Goal: Task Accomplishment & Management: Manage account settings

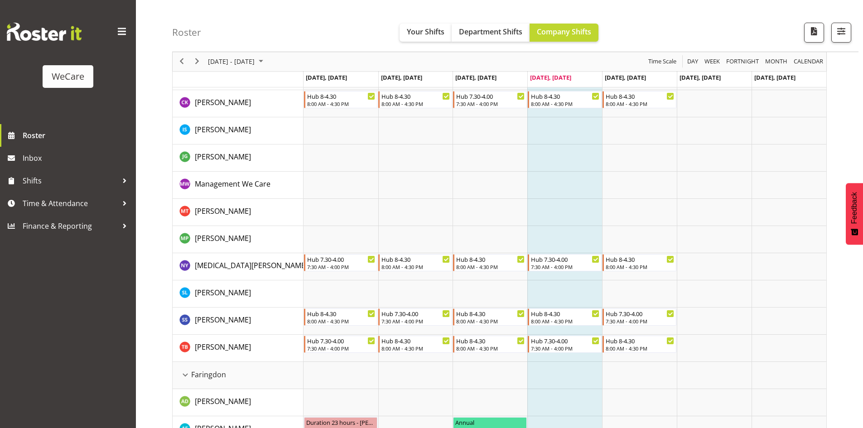
scroll to position [91, 0]
click at [417, 23] on div "Roster Your Shifts Department Shifts Company Shifts All Locations Clear Busines…" at bounding box center [515, 26] width 686 height 52
click at [419, 32] on span "Your Shifts" at bounding box center [426, 32] width 38 height 10
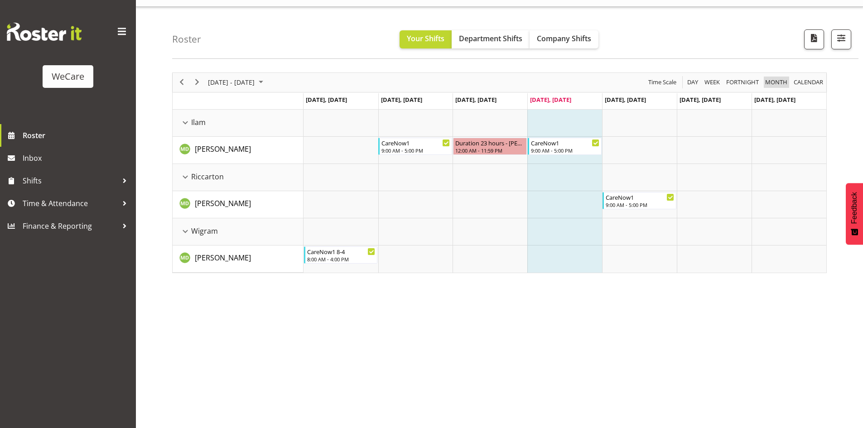
click at [773, 82] on span "Month" at bounding box center [776, 82] width 24 height 11
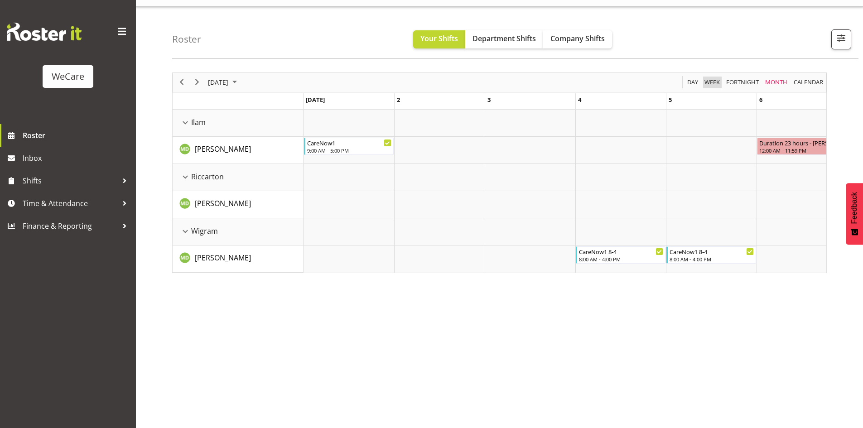
click at [712, 81] on span "Week" at bounding box center [711, 82] width 17 height 11
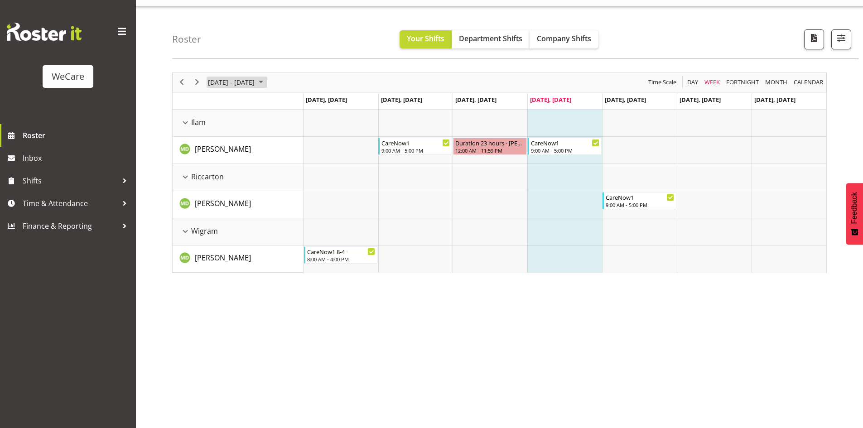
click at [266, 83] on span "August 2025" at bounding box center [260, 82] width 11 height 11
click at [302, 106] on span "next month" at bounding box center [303, 105] width 16 height 16
click at [233, 183] on span "23" at bounding box center [232, 183] width 14 height 14
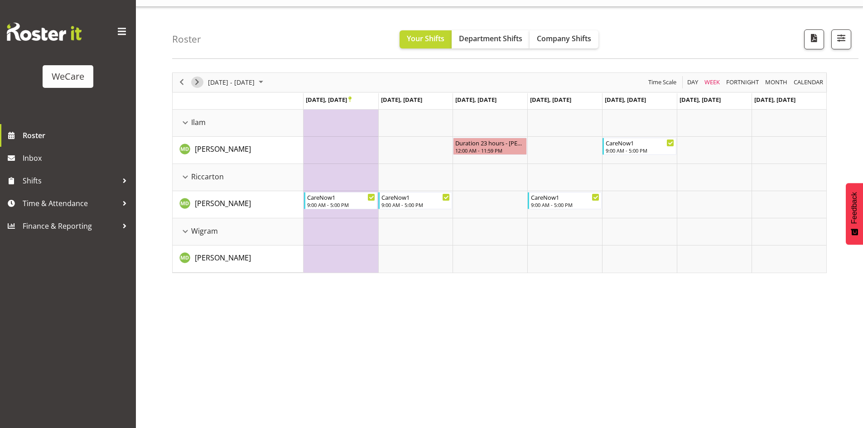
click at [197, 84] on span "Next" at bounding box center [197, 82] width 11 height 11
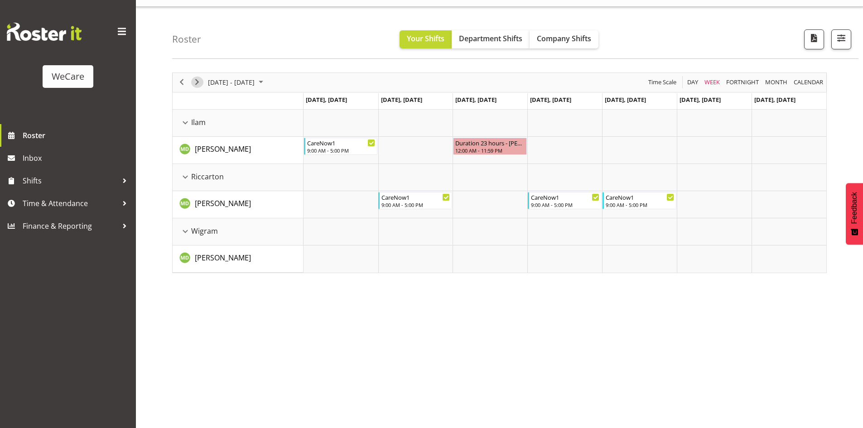
click at [197, 84] on span "Next" at bounding box center [197, 82] width 11 height 11
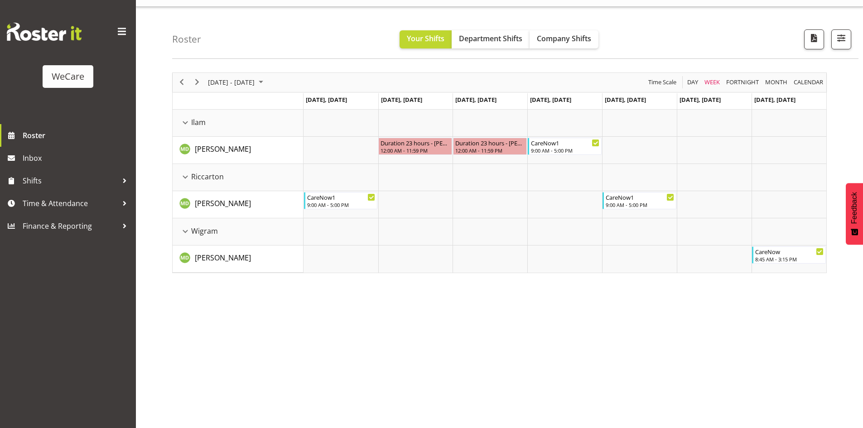
click at [633, 351] on div "[DATE] - [DATE] [DATE] Day Week Fortnight Month calendar Month Agenda Time Scal…" at bounding box center [517, 247] width 691 height 362
click at [200, 81] on span "Next" at bounding box center [197, 82] width 11 height 11
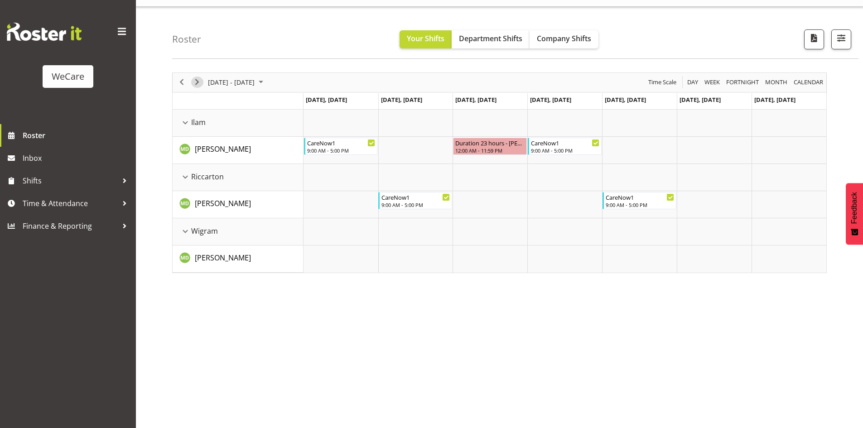
click at [200, 81] on span "Next" at bounding box center [197, 82] width 11 height 11
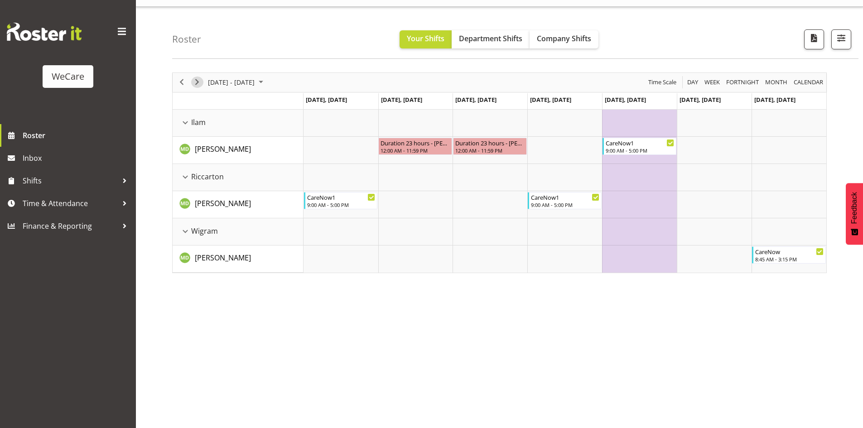
click at [193, 84] on span "Next" at bounding box center [197, 82] width 11 height 11
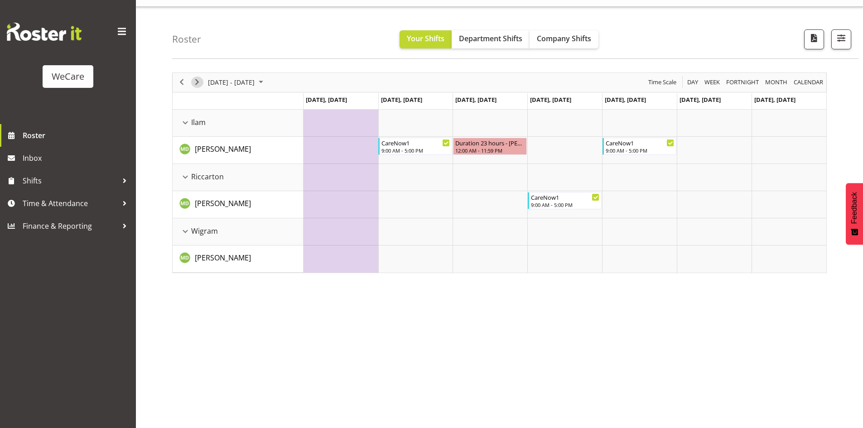
click at [196, 80] on span "Next" at bounding box center [197, 82] width 11 height 11
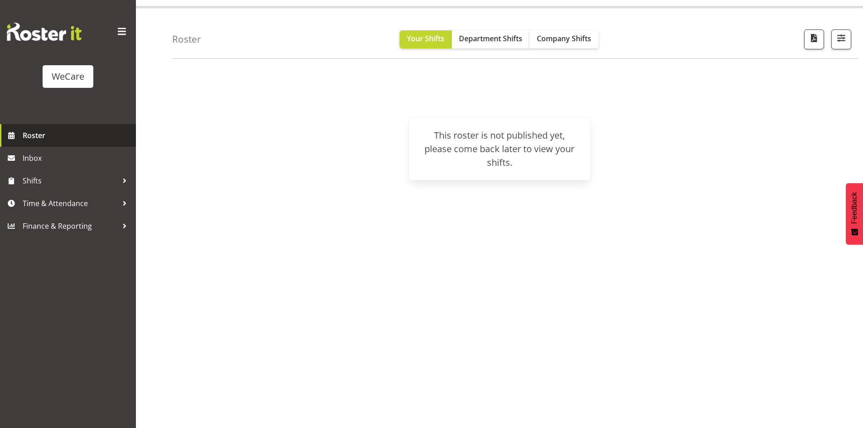
click at [34, 139] on span "Roster" at bounding box center [77, 136] width 109 height 14
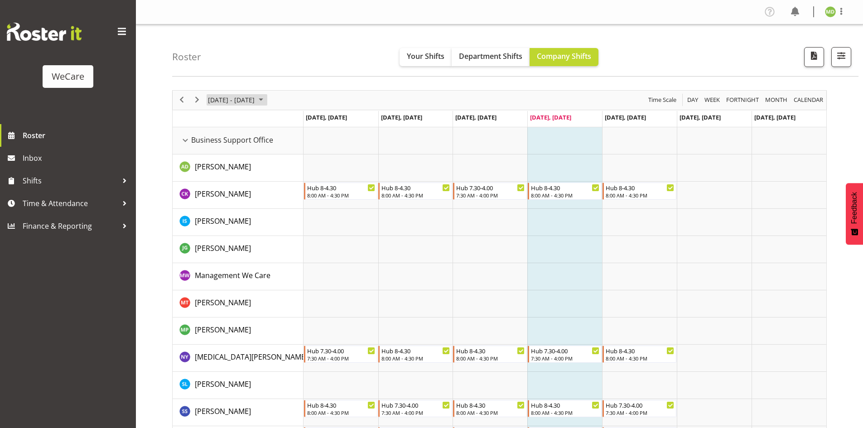
click at [266, 101] on span "August 2025" at bounding box center [260, 99] width 11 height 11
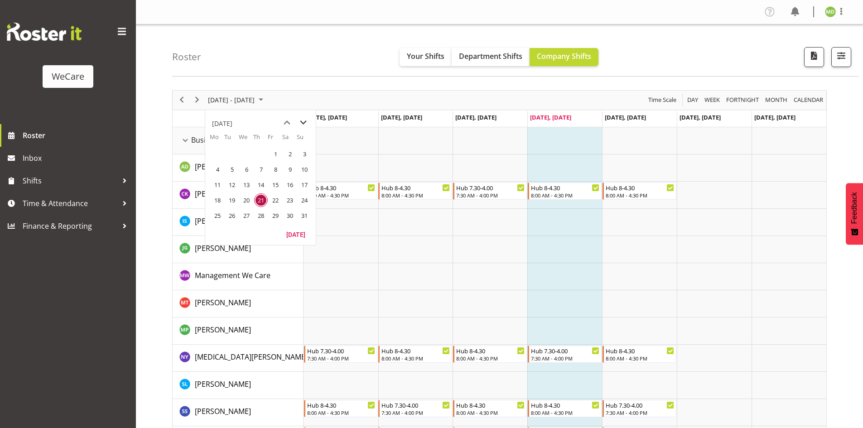
click at [300, 125] on span "next month" at bounding box center [303, 123] width 16 height 16
click at [301, 172] on span "14" at bounding box center [305, 170] width 14 height 14
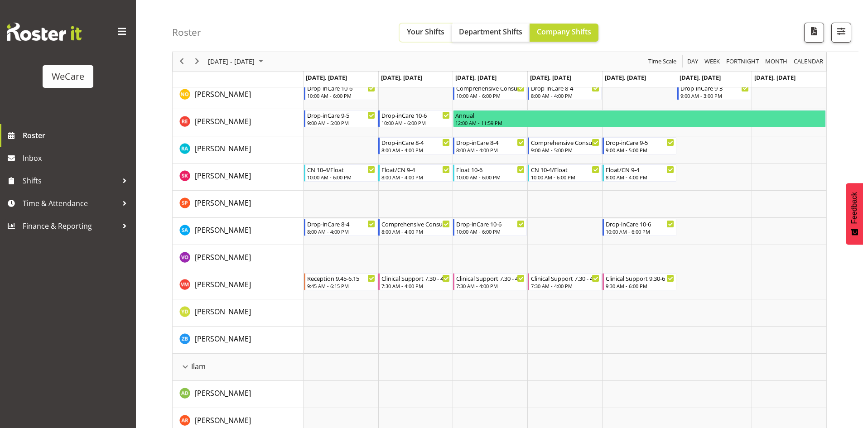
click at [438, 35] on span "Your Shifts" at bounding box center [426, 32] width 38 height 10
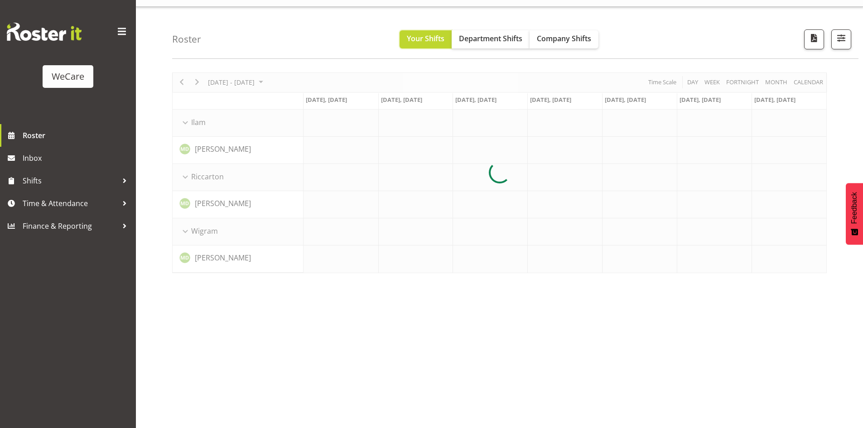
scroll to position [18, 0]
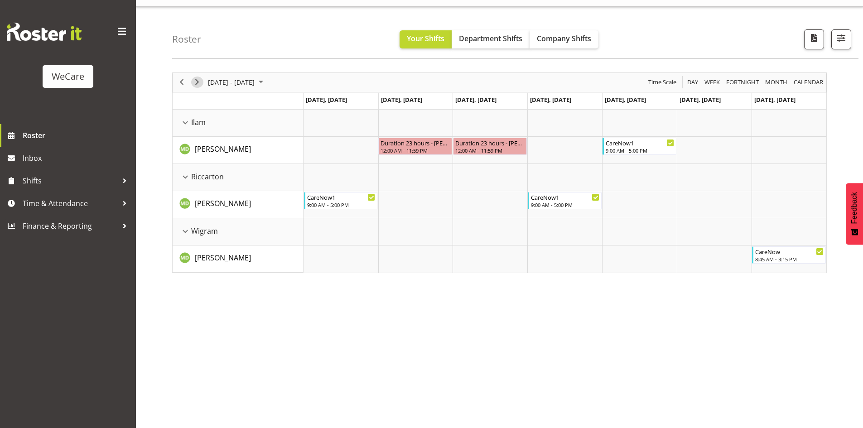
click at [196, 83] on span "Next" at bounding box center [197, 82] width 11 height 11
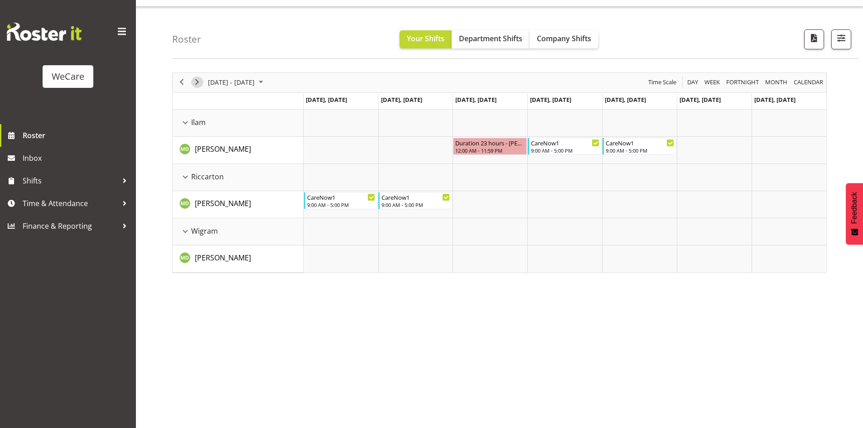
click at [197, 84] on span "Next" at bounding box center [197, 82] width 11 height 11
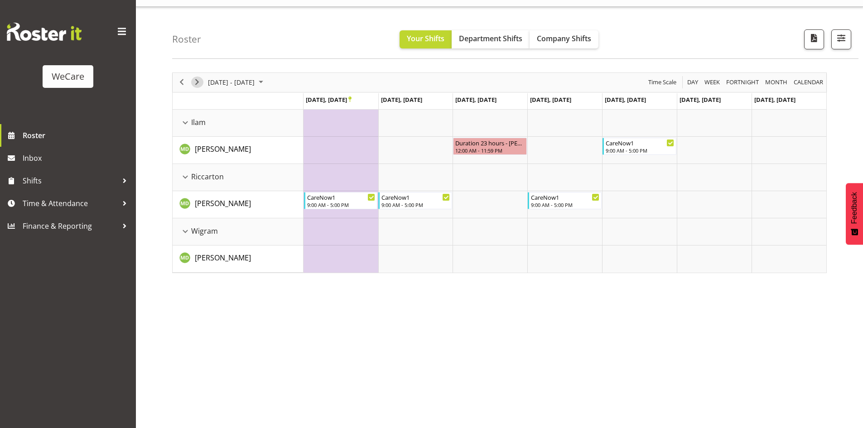
click at [197, 84] on span "Next" at bounding box center [197, 82] width 11 height 11
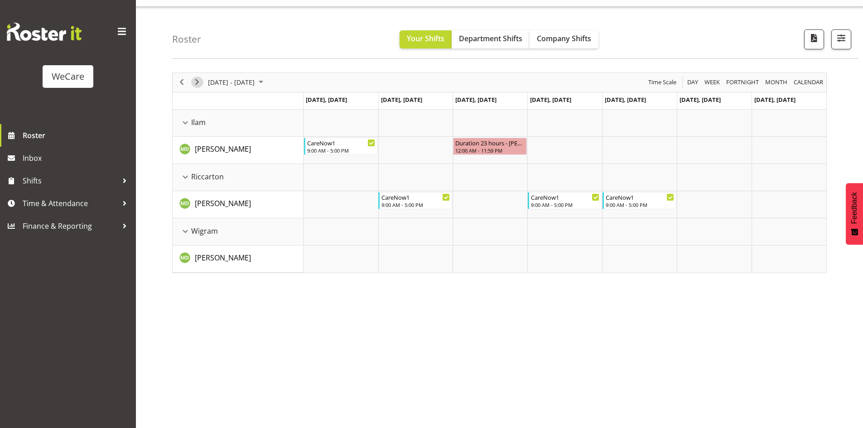
click at [198, 87] on span "Next" at bounding box center [197, 82] width 11 height 11
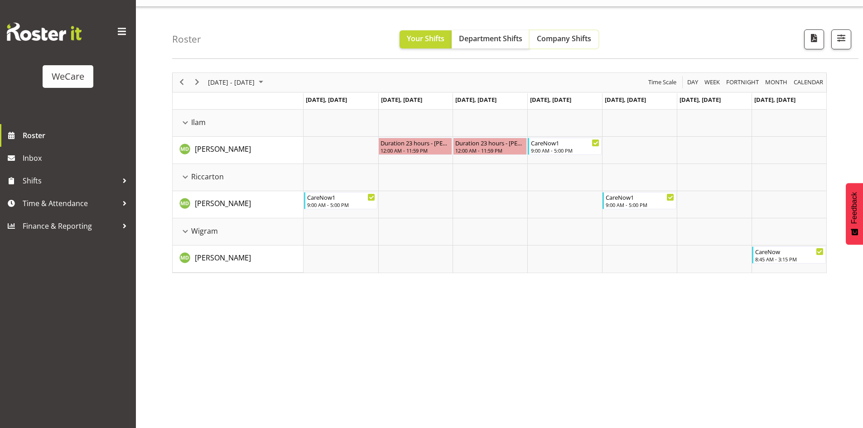
click at [560, 46] on button "Company Shifts" at bounding box center [563, 39] width 69 height 18
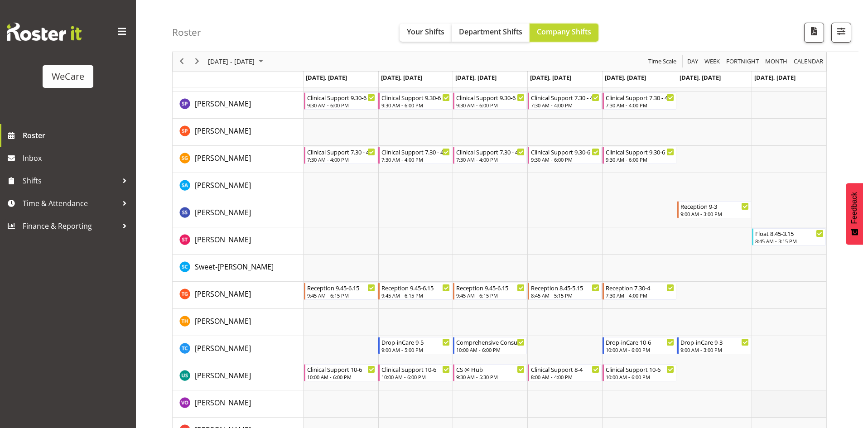
scroll to position [3655, 0]
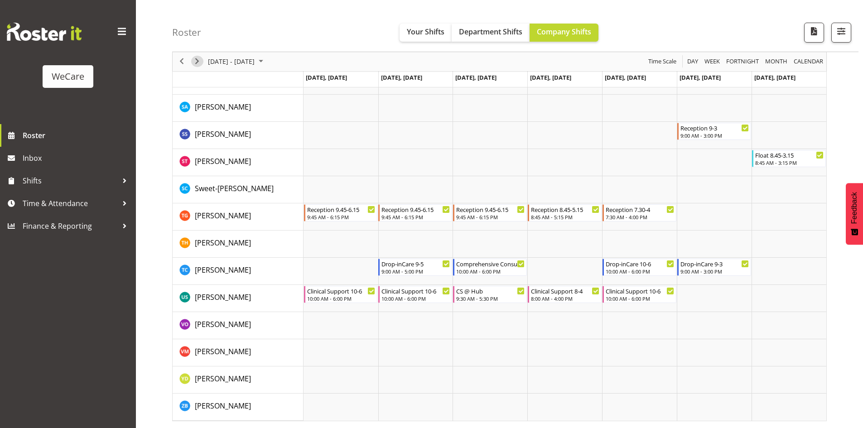
click at [201, 60] on span "Next" at bounding box center [197, 61] width 11 height 11
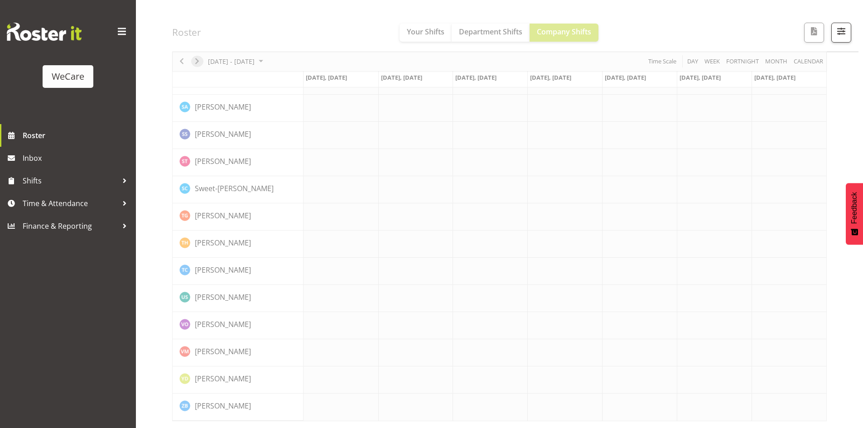
scroll to position [3619, 0]
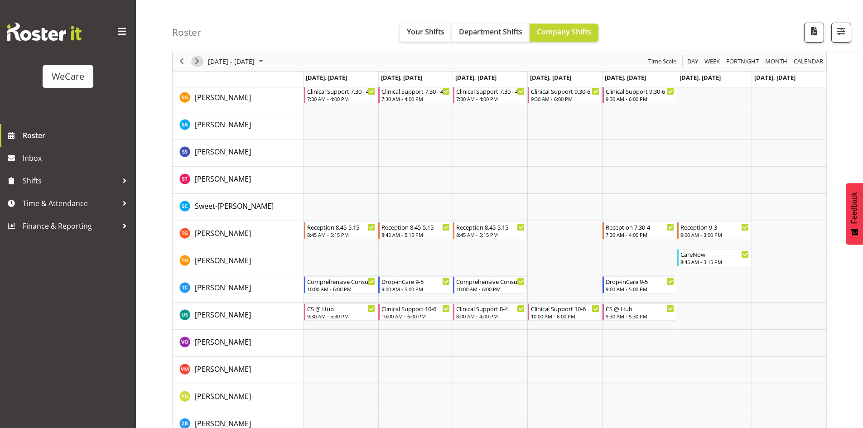
scroll to position [3637, 0]
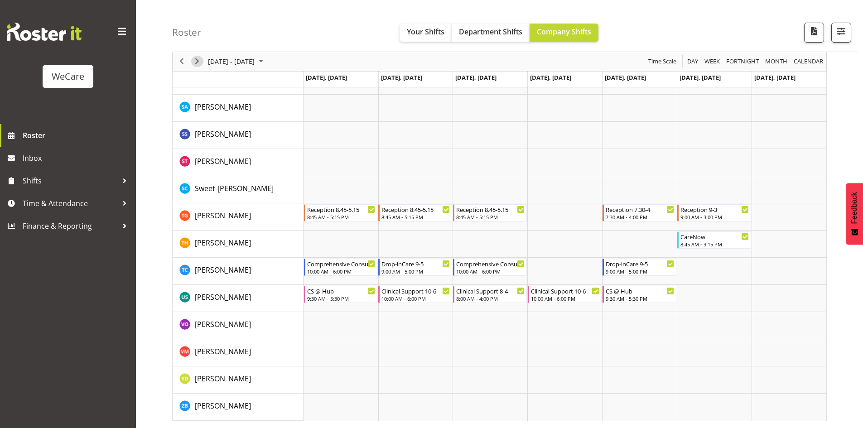
drag, startPoint x: 197, startPoint y: 64, endPoint x: 521, endPoint y: 249, distance: 373.2
click at [197, 64] on span "Next" at bounding box center [197, 61] width 11 height 11
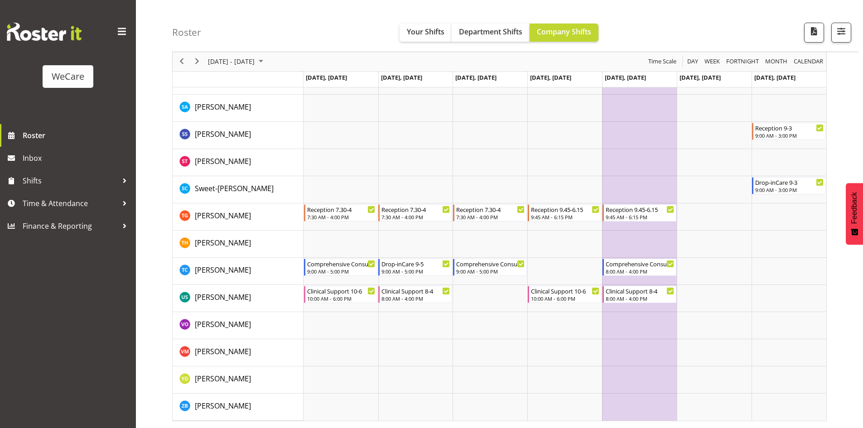
scroll to position [3574, 0]
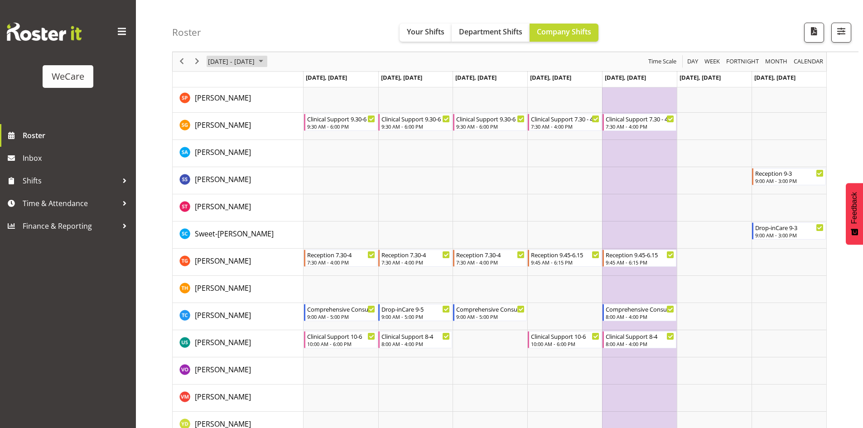
click at [255, 64] on span "[DATE] - [DATE]" at bounding box center [231, 61] width 48 height 11
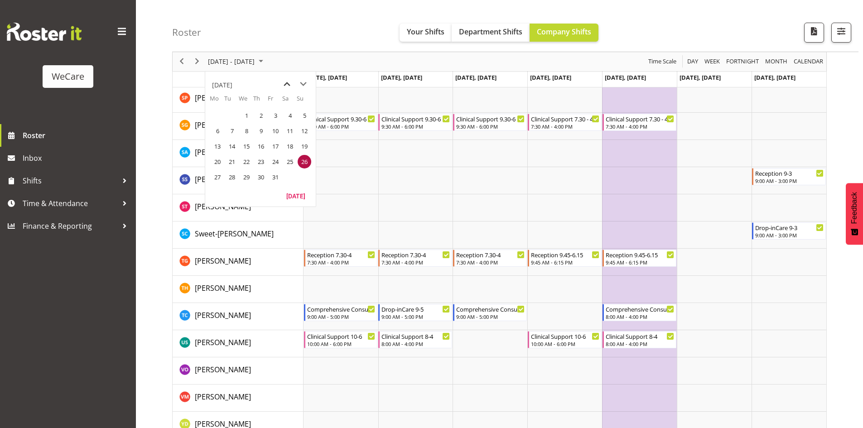
click at [285, 87] on span "previous month" at bounding box center [287, 84] width 16 height 16
drag, startPoint x: 307, startPoint y: 134, endPoint x: 822, endPoint y: 207, distance: 520.2
click at [307, 134] on span "14" at bounding box center [305, 131] width 14 height 14
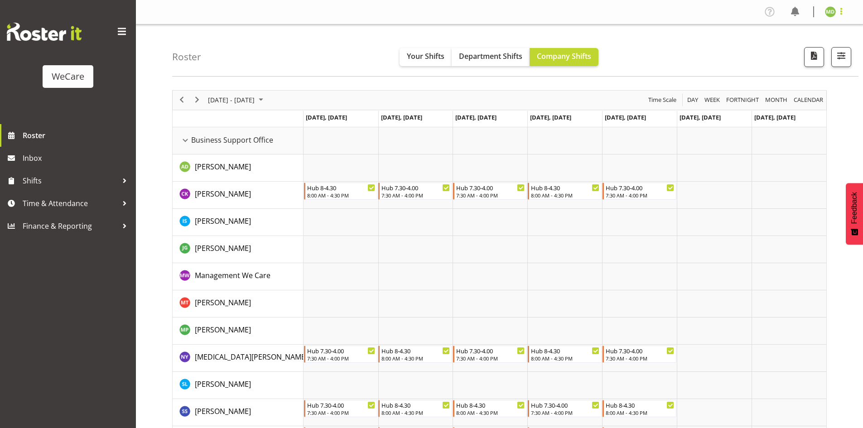
click at [841, 9] on span at bounding box center [841, 11] width 11 height 11
click at [791, 50] on link "Log Out" at bounding box center [802, 47] width 87 height 16
